Goal: Information Seeking & Learning: Find contact information

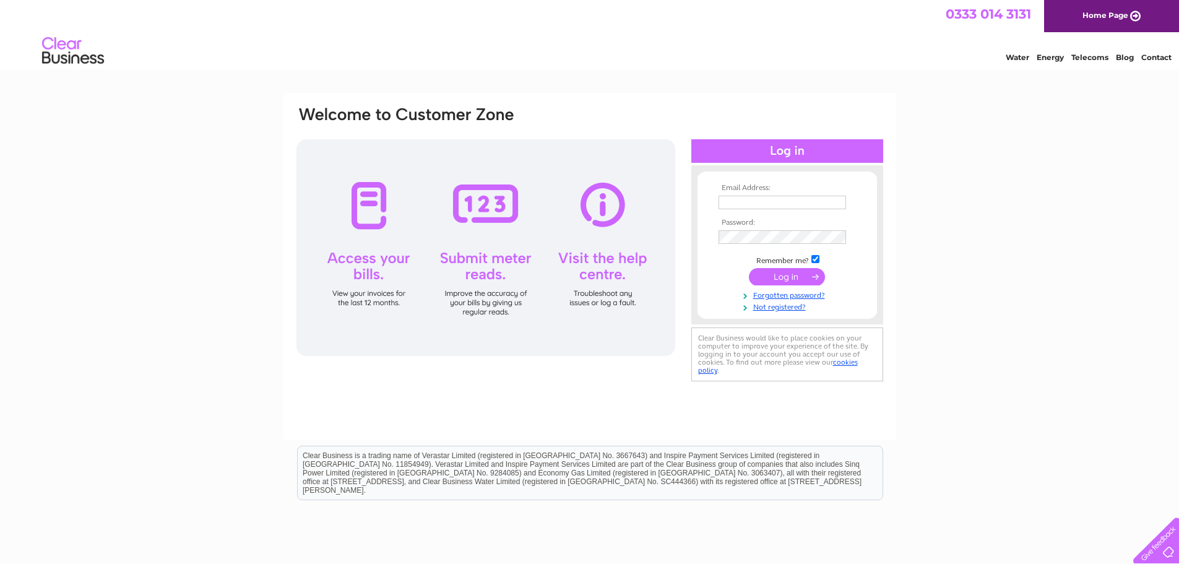
click at [794, 197] on input "text" at bounding box center [781, 203] width 127 height 14
paste input "purchase.ledger@primaflowfp.co.uk"
type input "purchase.ledger@primaflowfp.co.uk"
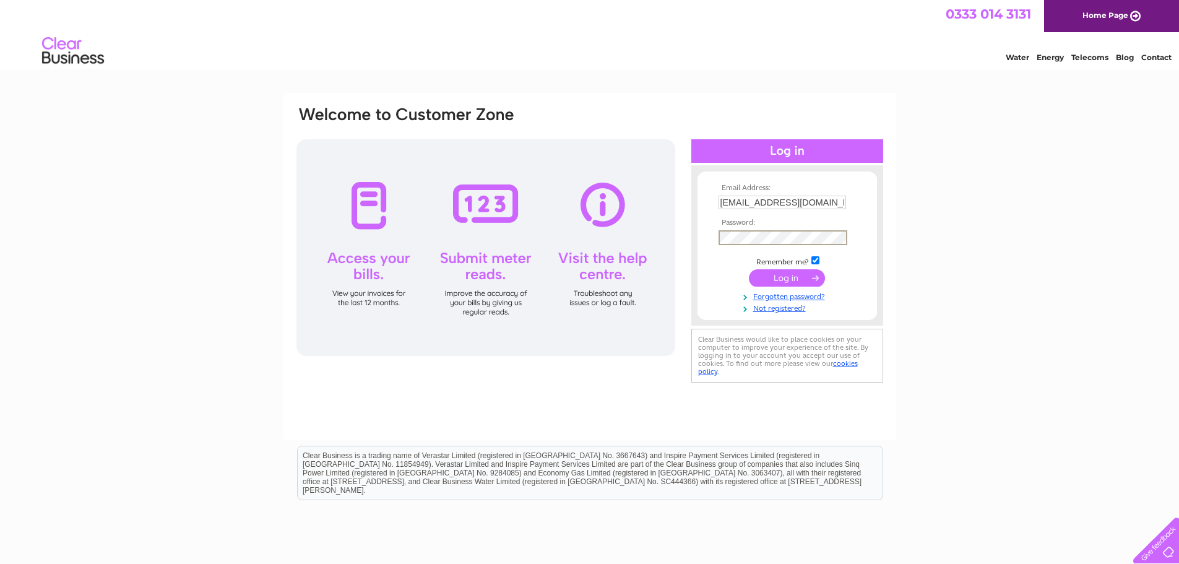
click at [809, 277] on input "submit" at bounding box center [787, 277] width 76 height 17
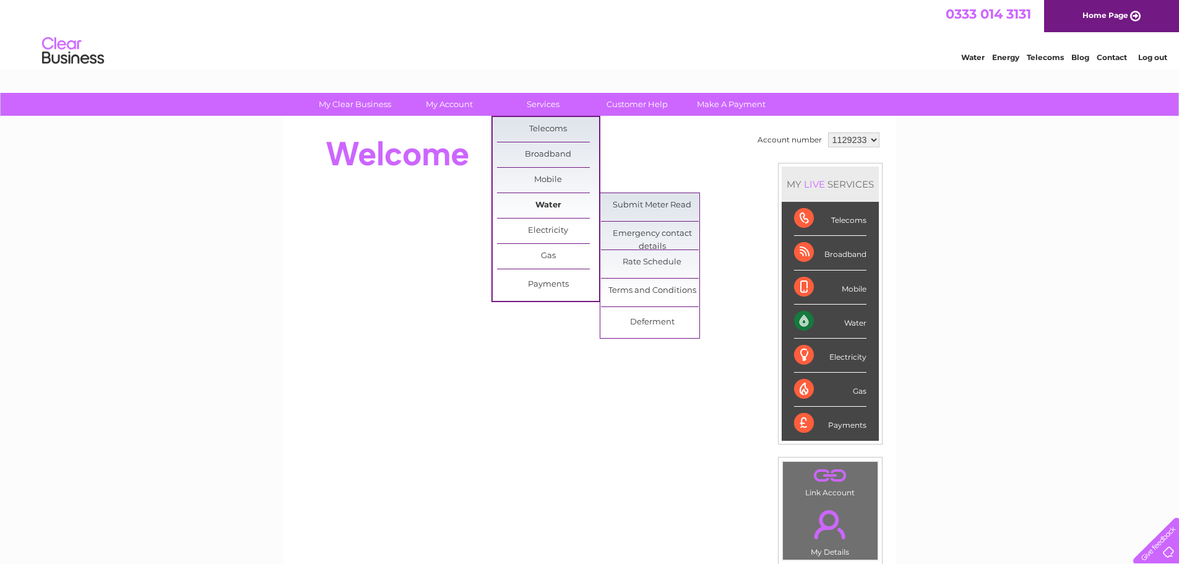
click at [547, 202] on link "Water" at bounding box center [548, 205] width 102 height 25
click at [548, 207] on link "Water" at bounding box center [548, 205] width 102 height 25
click at [542, 206] on link "Water" at bounding box center [548, 205] width 102 height 25
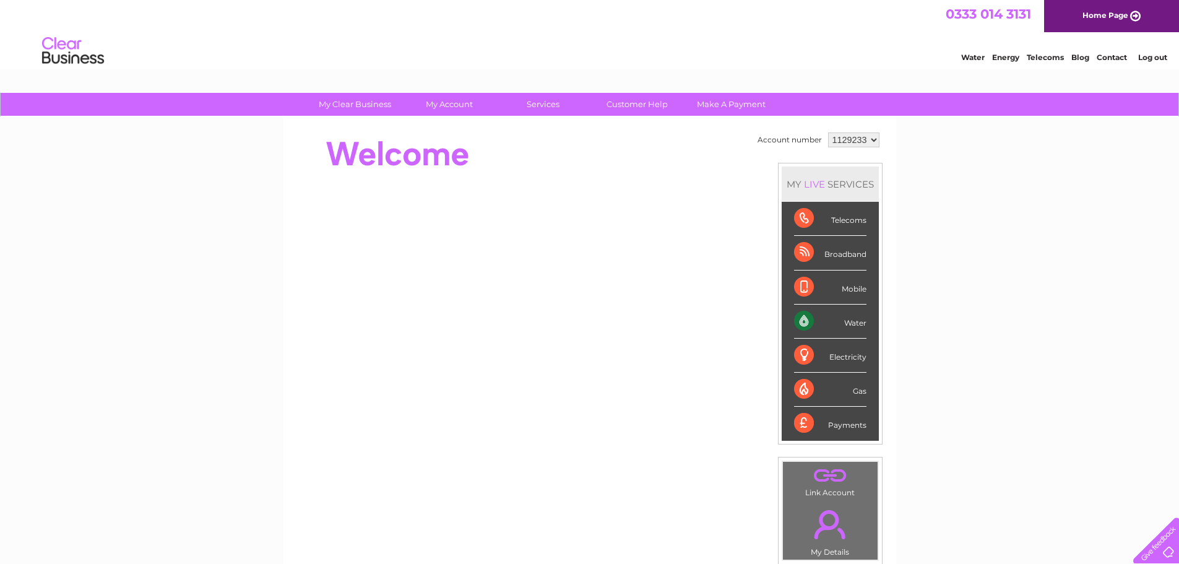
click at [131, 182] on div "My Clear Business Login Details My Details My Preferences Link Account My Accou…" at bounding box center [589, 440] width 1179 height 695
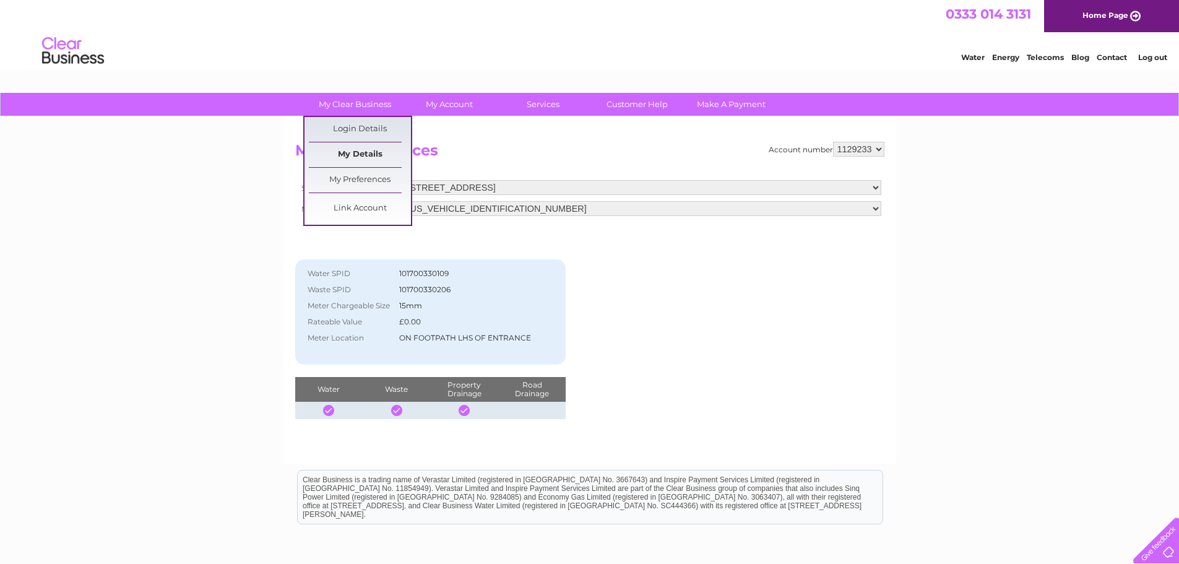
click at [363, 152] on link "My Details" at bounding box center [360, 154] width 102 height 25
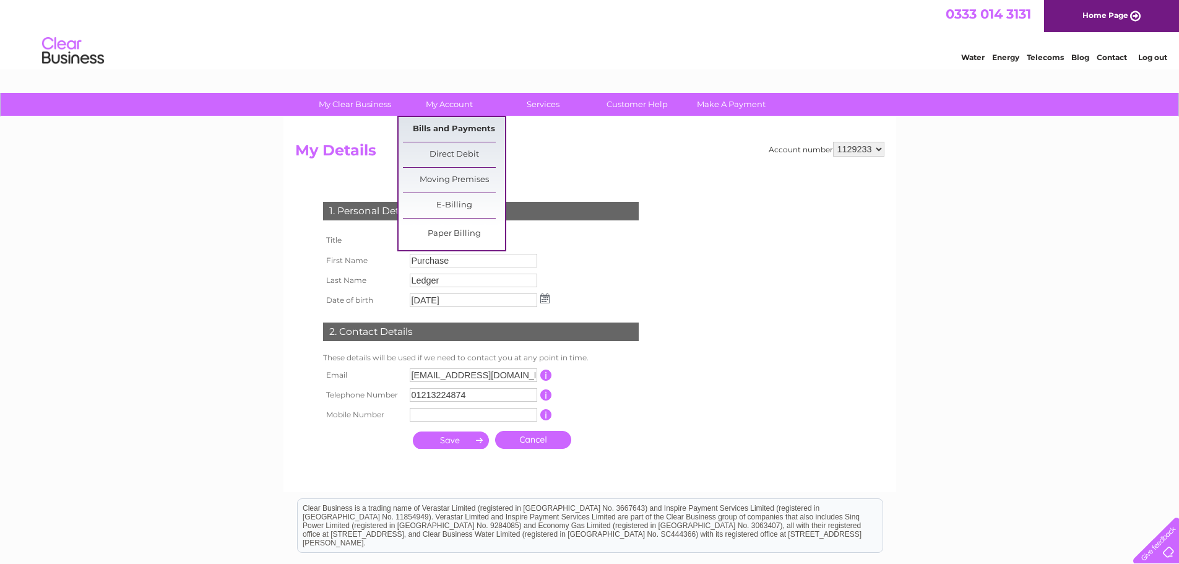
click at [468, 127] on link "Bills and Payments" at bounding box center [454, 129] width 102 height 25
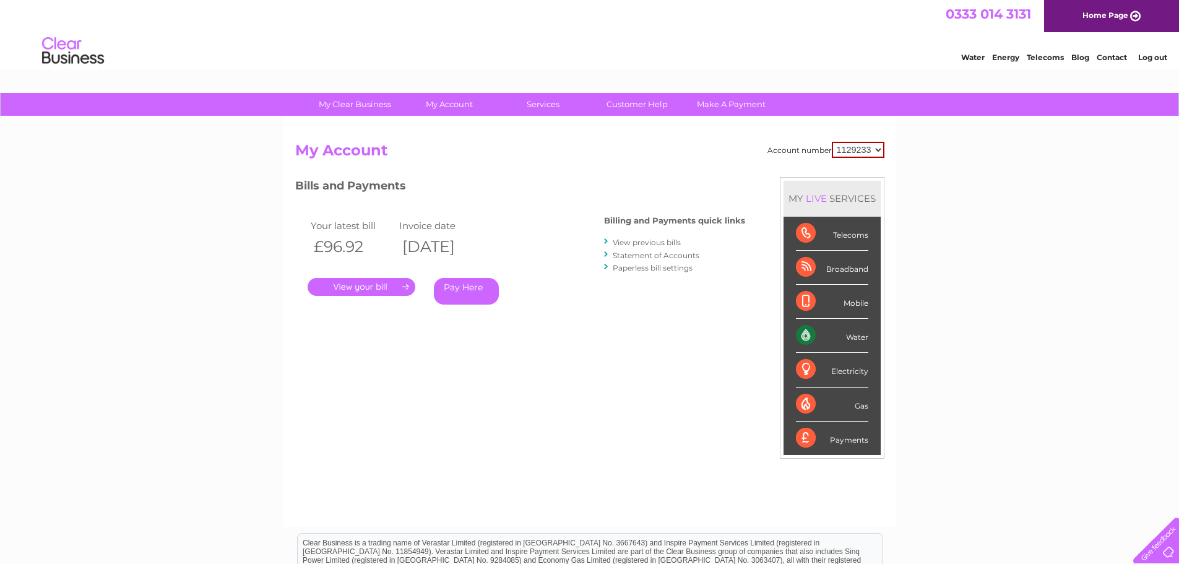
click at [1110, 59] on link "Contact" at bounding box center [1111, 57] width 30 height 9
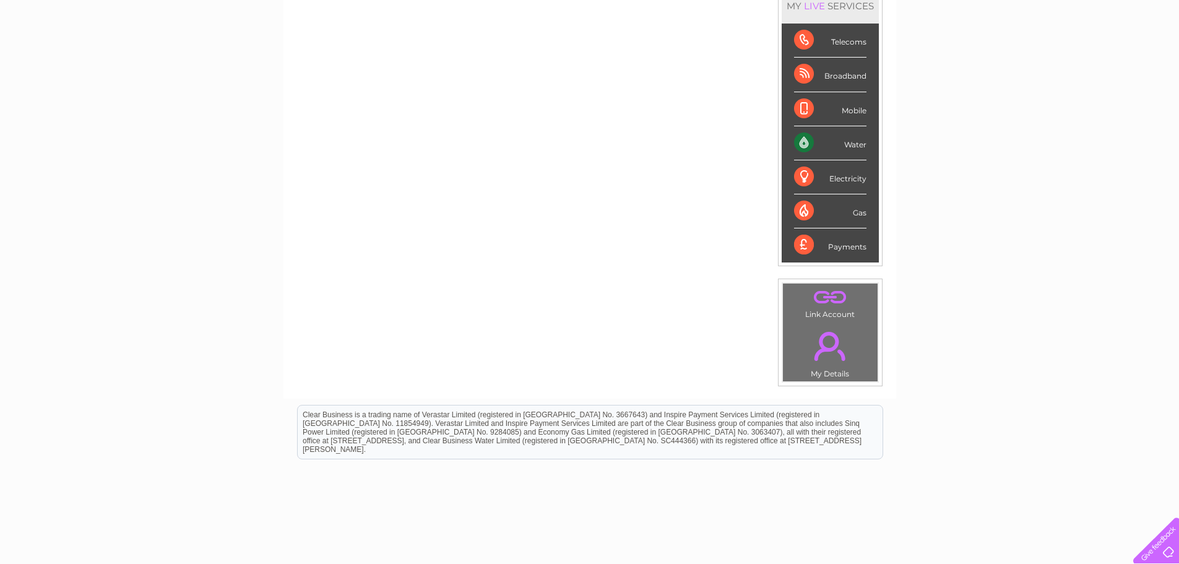
scroll to position [103, 0]
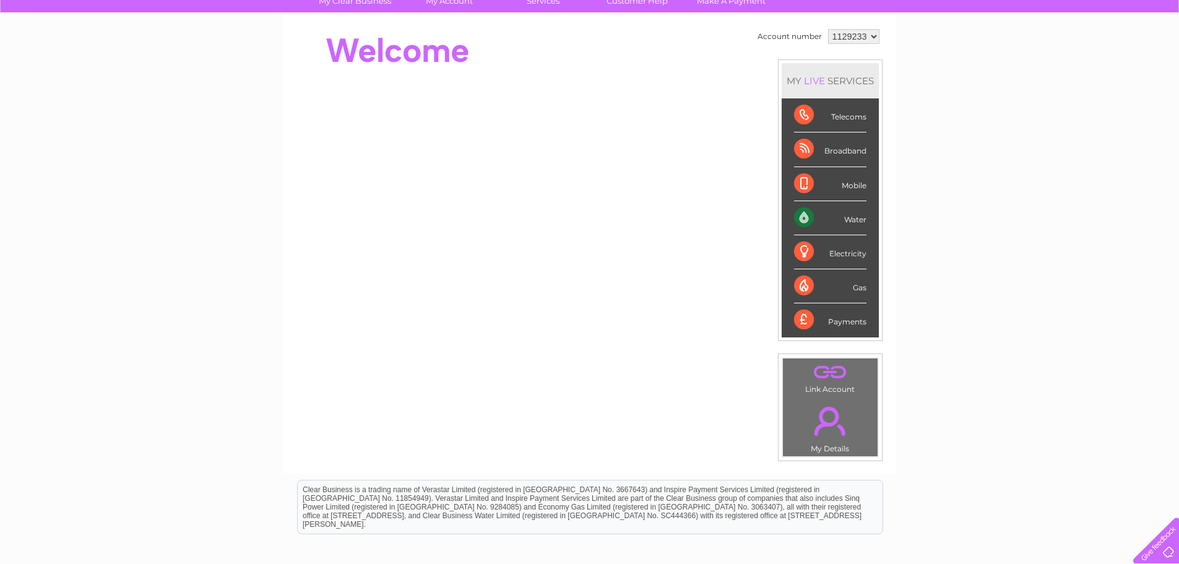
drag, startPoint x: 255, startPoint y: 270, endPoint x: 191, endPoint y: 278, distance: 64.9
click at [191, 278] on div "My Clear Business Login Details My Details My Preferences Link Account My Accou…" at bounding box center [589, 336] width 1179 height 695
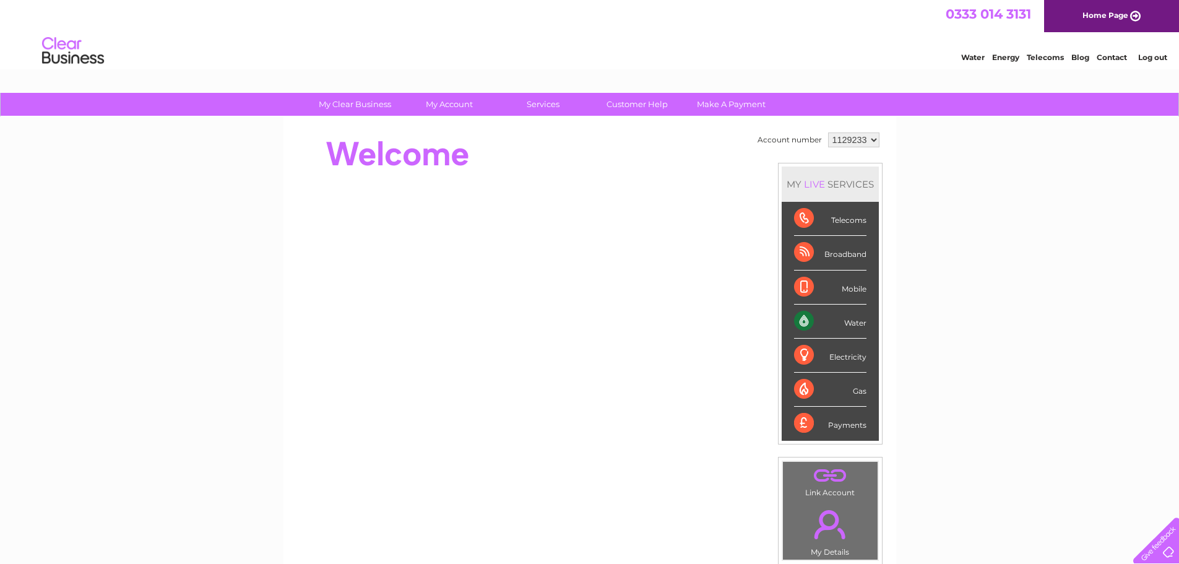
click at [1112, 62] on div "Water Energy Telecoms Blog Contact Log out" at bounding box center [1057, 52] width 243 height 25
click at [1119, 58] on link "Contact" at bounding box center [1111, 57] width 30 height 9
click at [851, 325] on div "Water" at bounding box center [830, 321] width 72 height 34
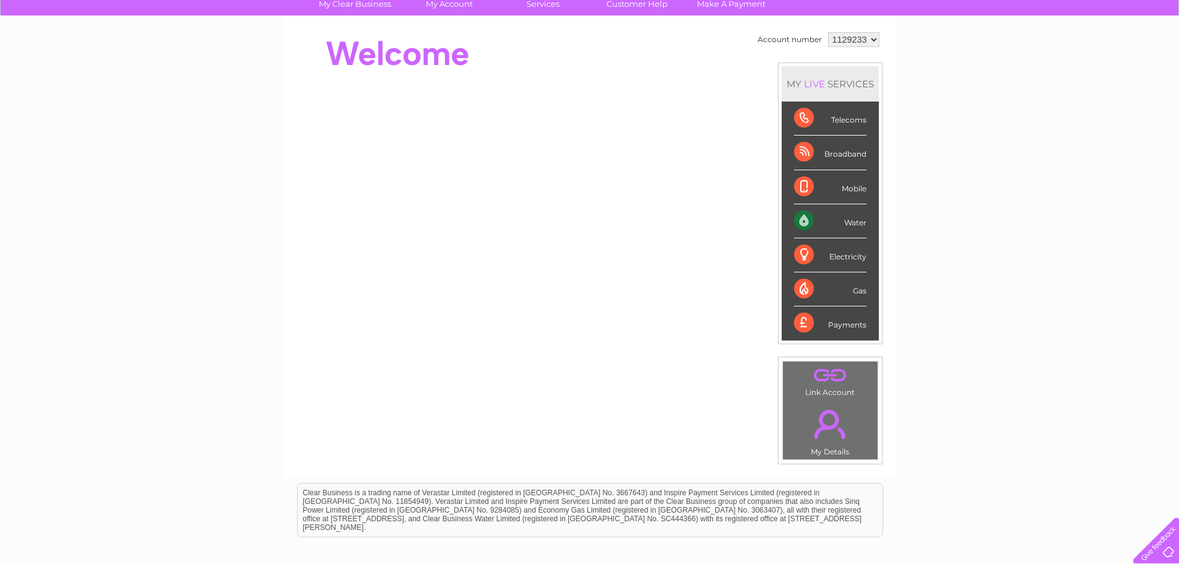
scroll to position [28, 0]
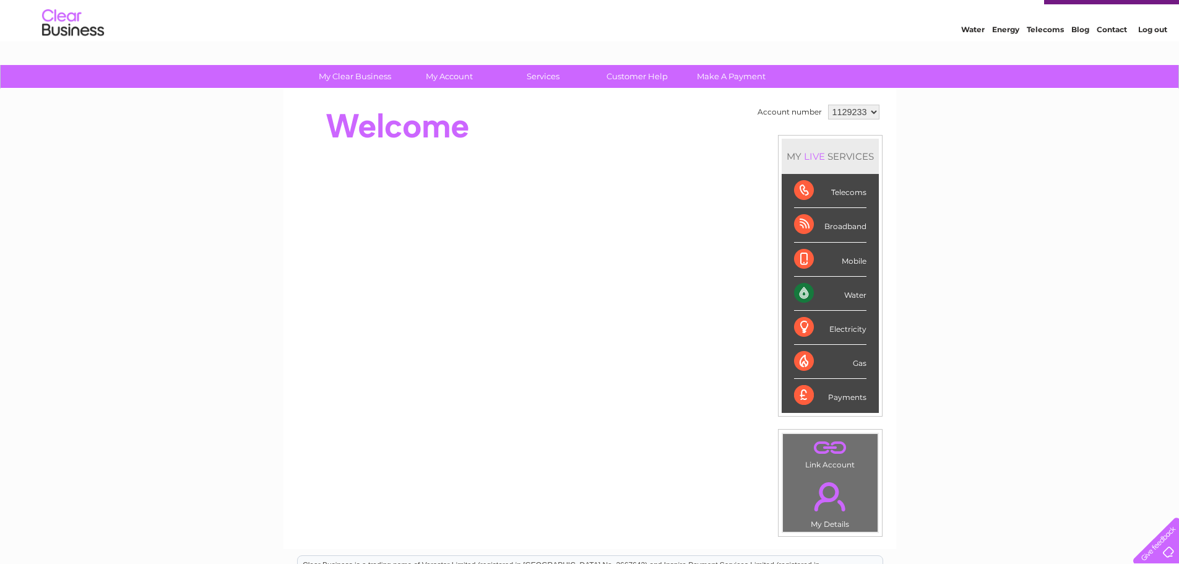
click at [802, 294] on div "Water" at bounding box center [830, 294] width 72 height 34
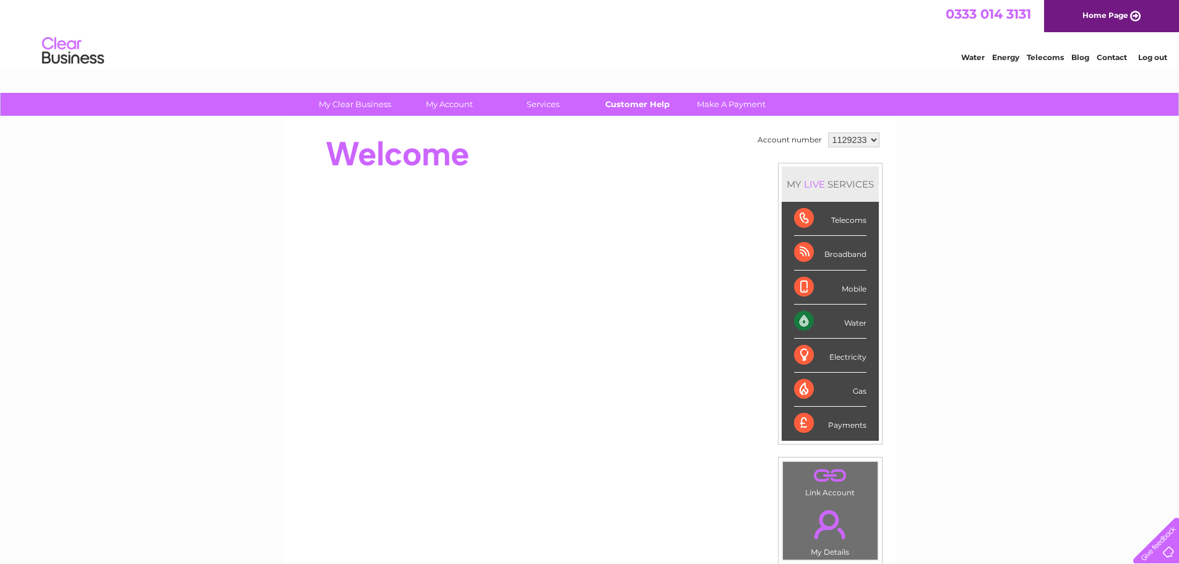
click at [648, 98] on link "Customer Help" at bounding box center [637, 104] width 102 height 23
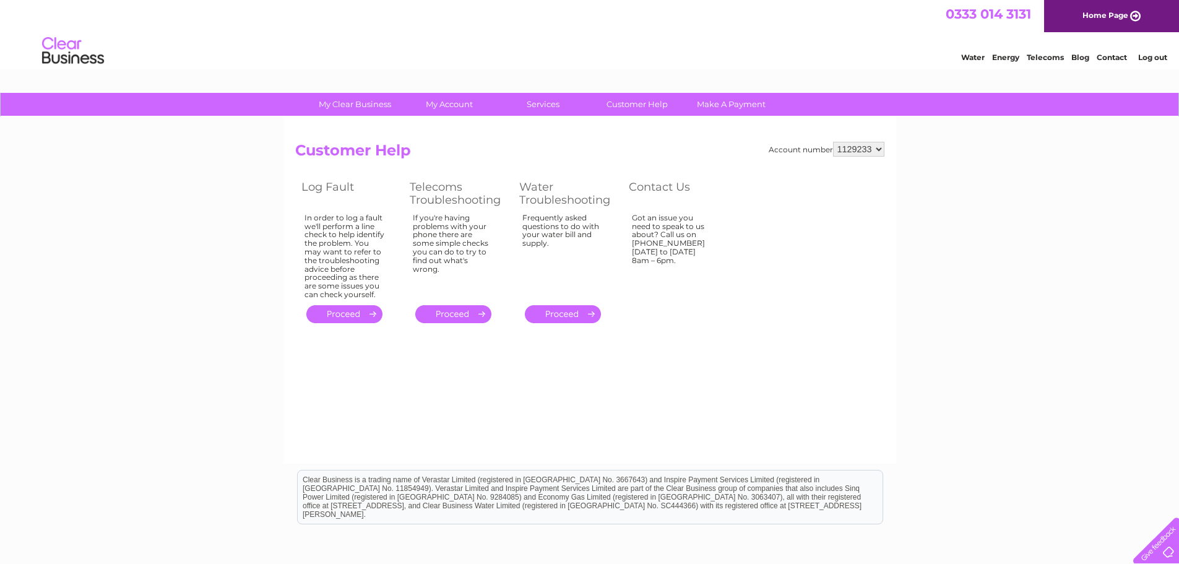
click at [1171, 551] on div at bounding box center [1153, 537] width 51 height 51
